Goal: Task Accomplishment & Management: Manage account settings

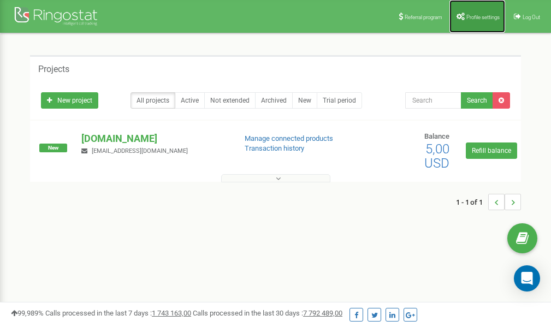
click at [478, 21] on link "Profile settings" at bounding box center [478, 16] width 56 height 33
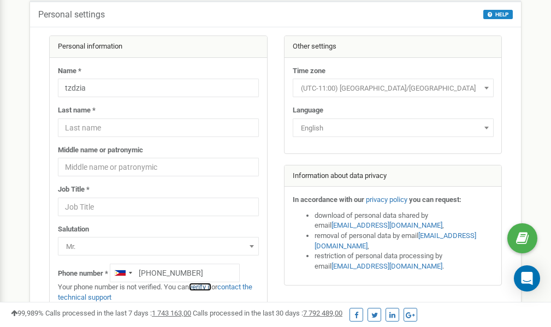
click at [209, 287] on link "verify it" at bounding box center [200, 287] width 22 height 8
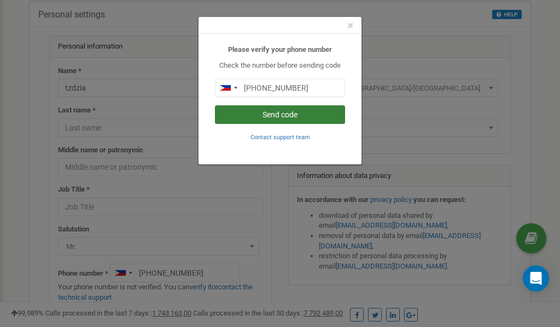
click at [279, 113] on button "Send code" at bounding box center [280, 114] width 130 height 19
